Goal: Transaction & Acquisition: Download file/media

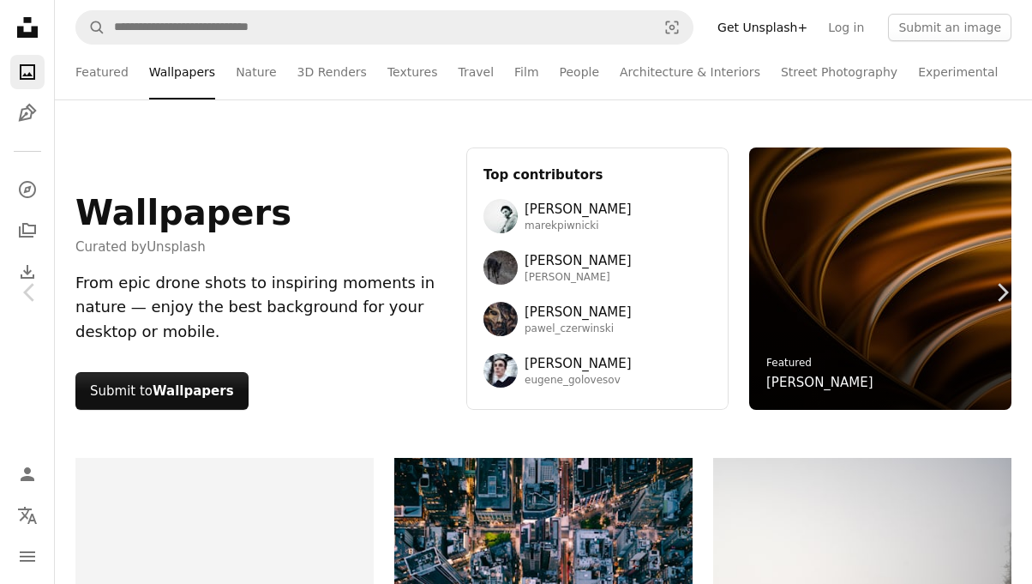
scroll to position [11649, 0]
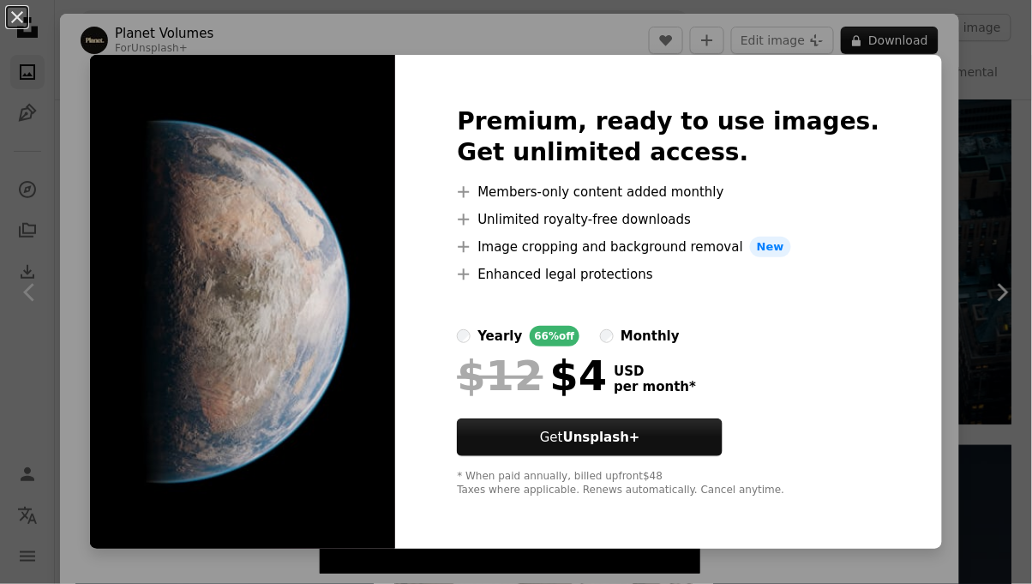
click at [25, 21] on button "An X shape" at bounding box center [17, 17] width 21 height 21
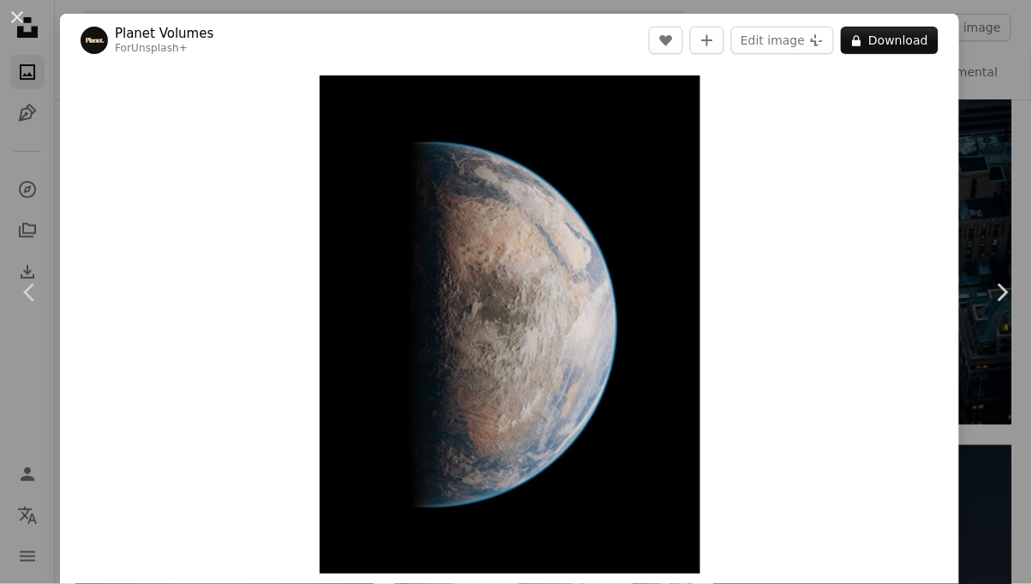
click at [19, 16] on button "An X shape" at bounding box center [17, 17] width 21 height 21
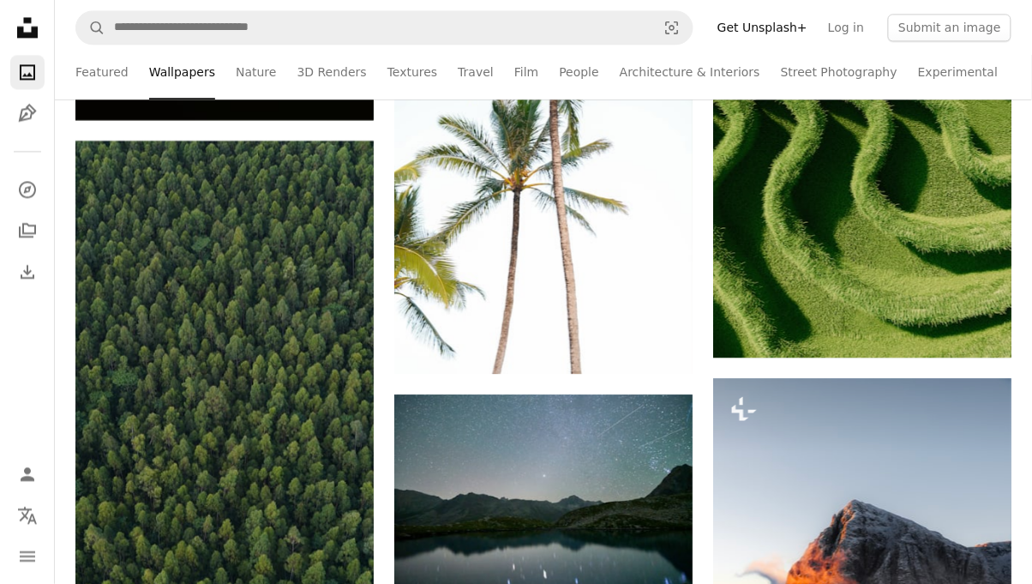
scroll to position [14027, 0]
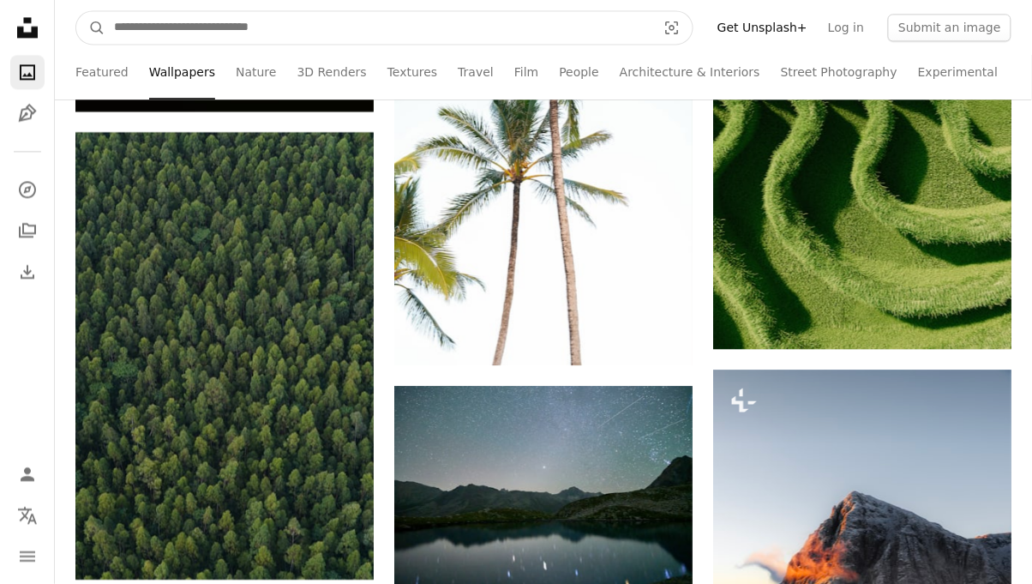
click at [480, 27] on input "Find visuals sitewide" at bounding box center [378, 27] width 546 height 33
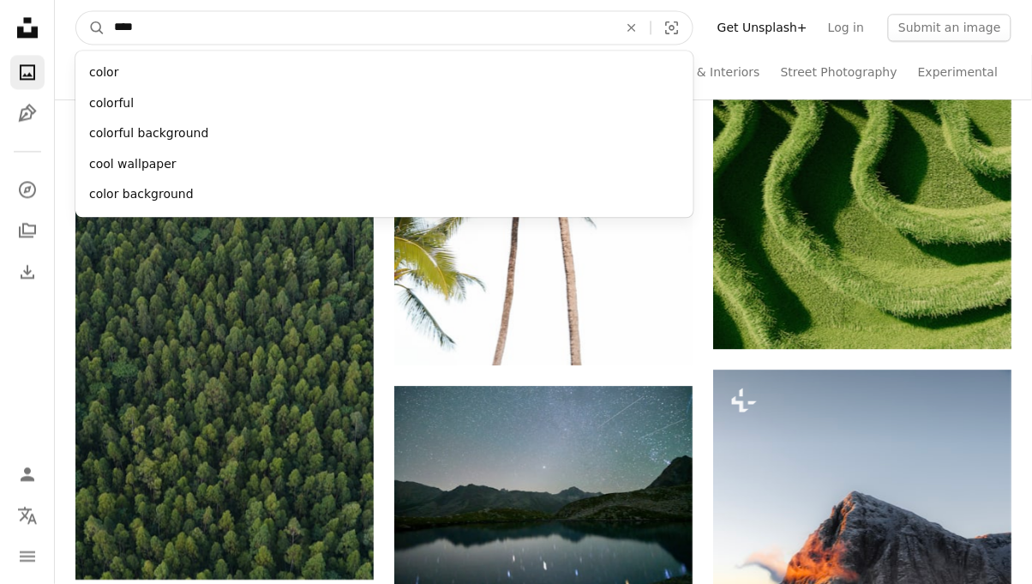
type input "****"
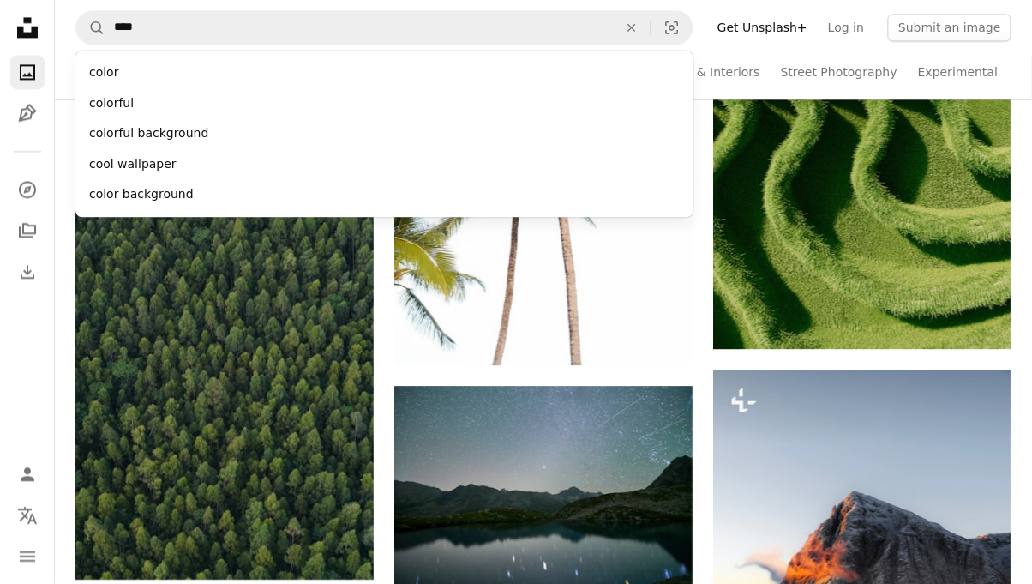
click at [101, 99] on div "colorful" at bounding box center [384, 103] width 618 height 31
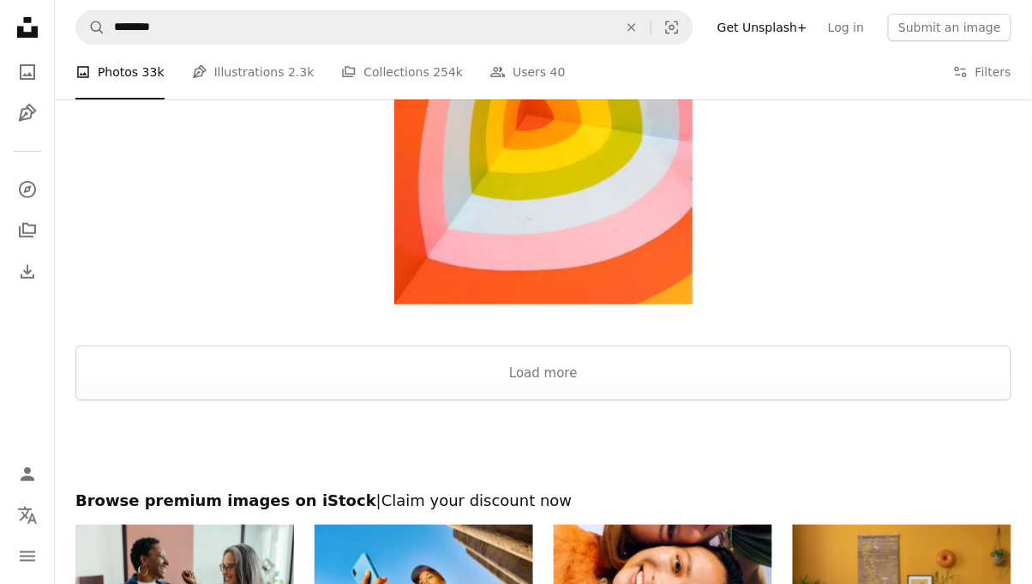
scroll to position [2973, 0]
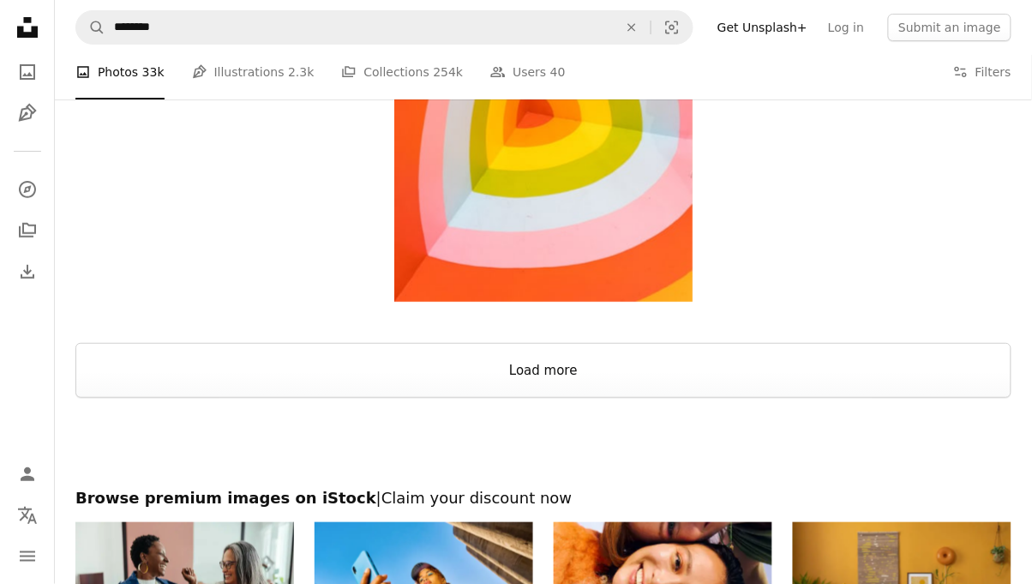
click at [819, 374] on button "Load more" at bounding box center [543, 370] width 936 height 55
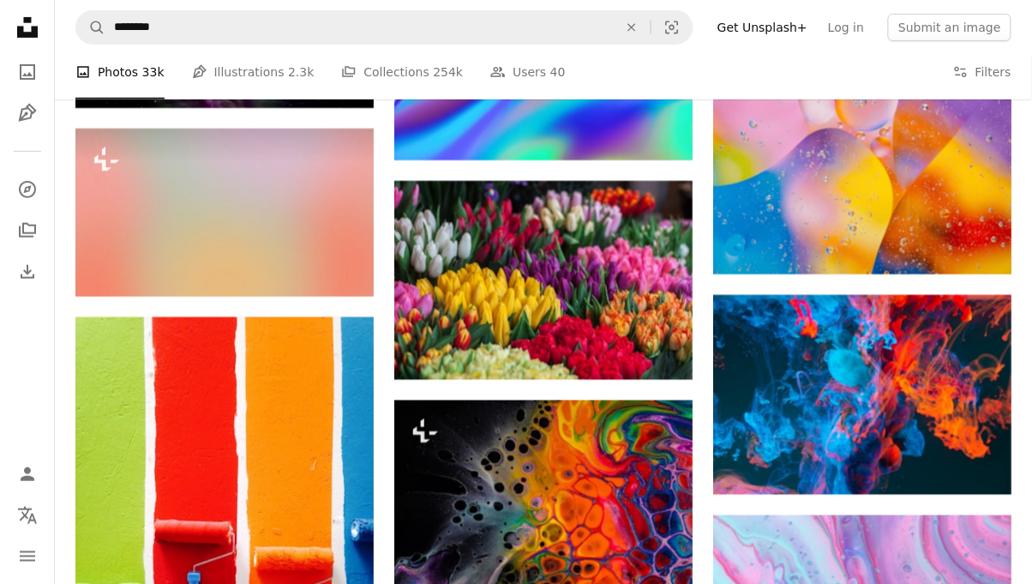
scroll to position [4503, 0]
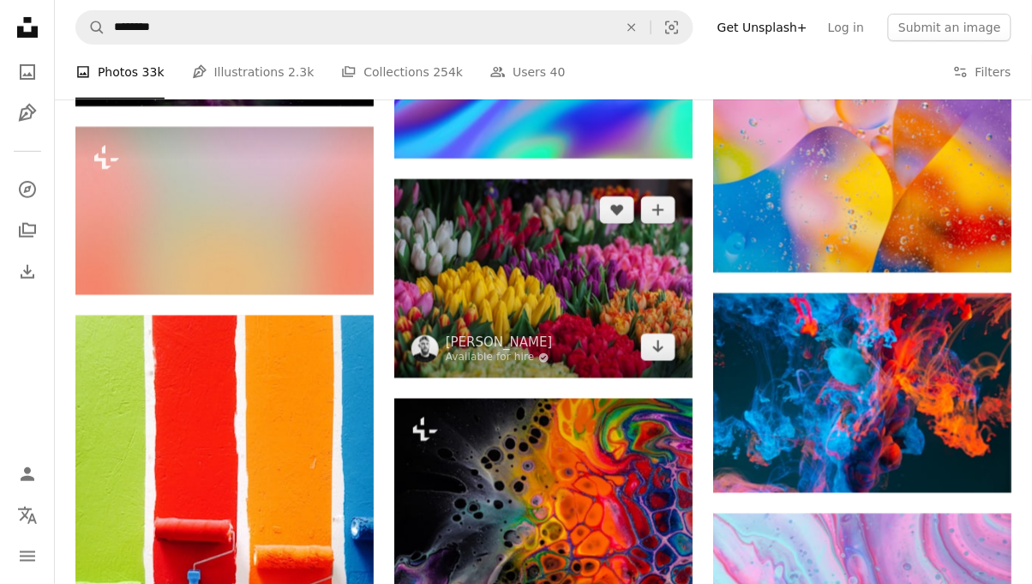
click at [634, 348] on img at bounding box center [543, 278] width 298 height 199
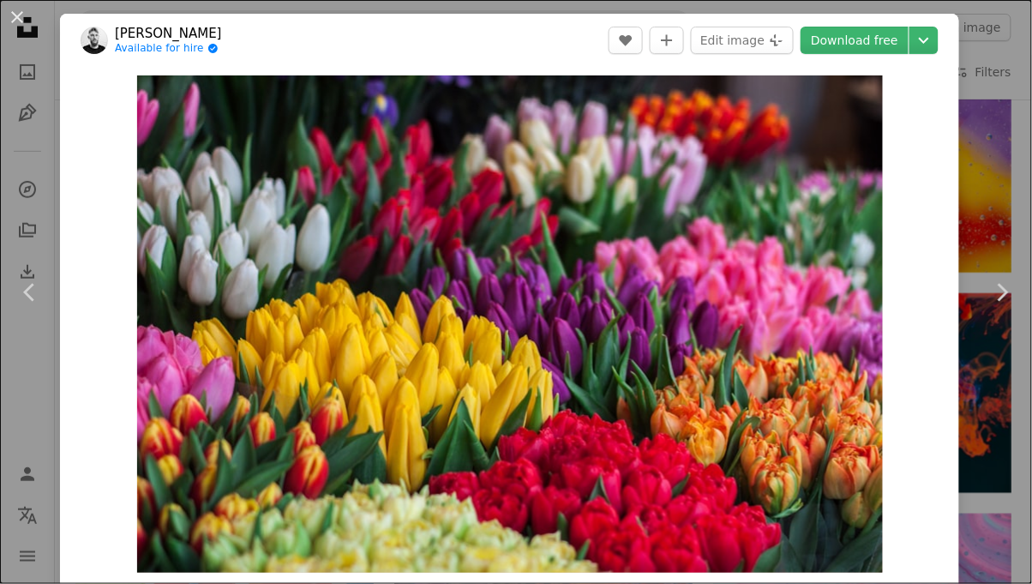
click at [891, 37] on link "Download free" at bounding box center [854, 40] width 108 height 27
